Goal: Navigation & Orientation: Find specific page/section

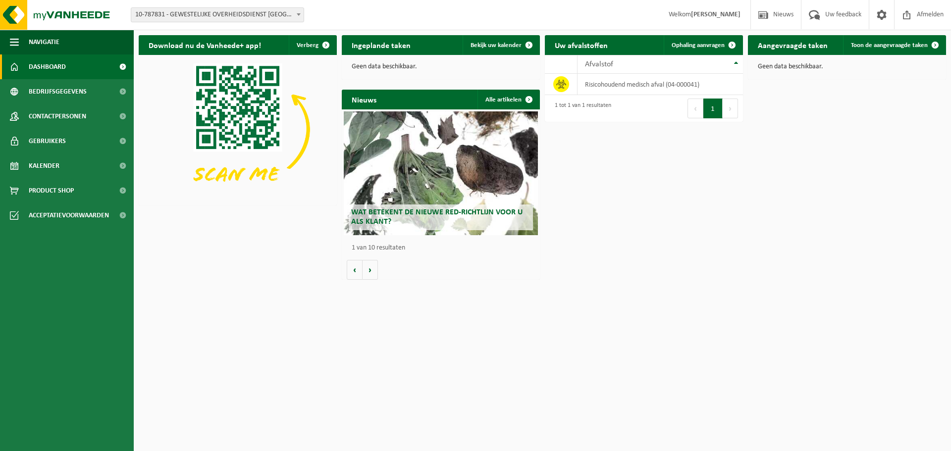
drag, startPoint x: 43, startPoint y: 163, endPoint x: 593, endPoint y: 329, distance: 575.0
click at [43, 163] on span "Kalender" at bounding box center [44, 165] width 31 height 25
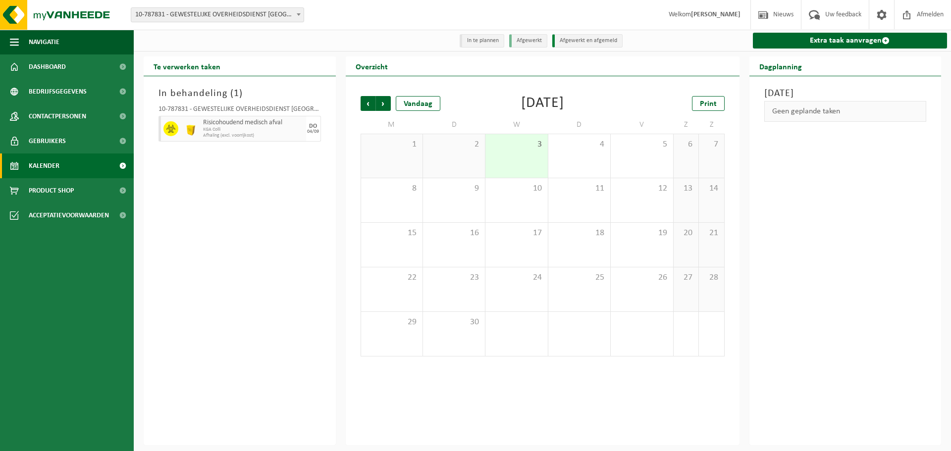
click at [883, 184] on div "Woensdag 3 september 2025 Geen geplande taken" at bounding box center [845, 260] width 192 height 369
click at [49, 65] on span "Dashboard" at bounding box center [47, 66] width 37 height 25
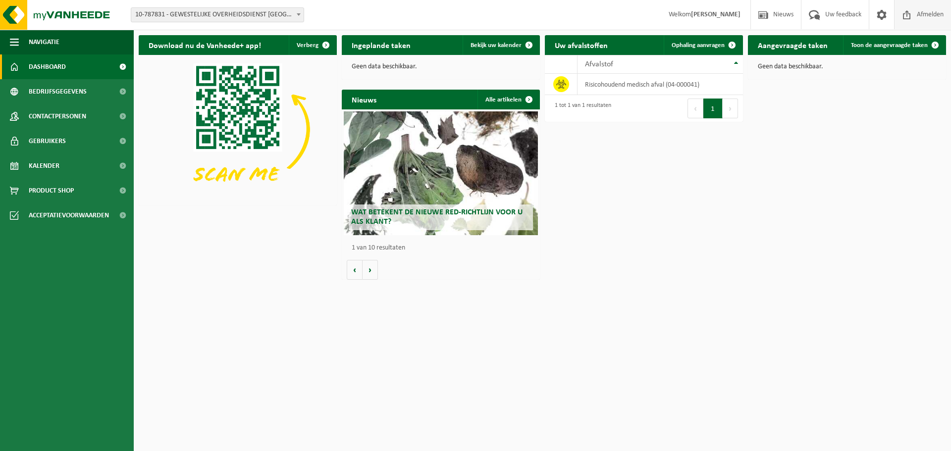
click at [925, 9] on span "Afmelden" at bounding box center [930, 14] width 32 height 29
